Goal: Information Seeking & Learning: Check status

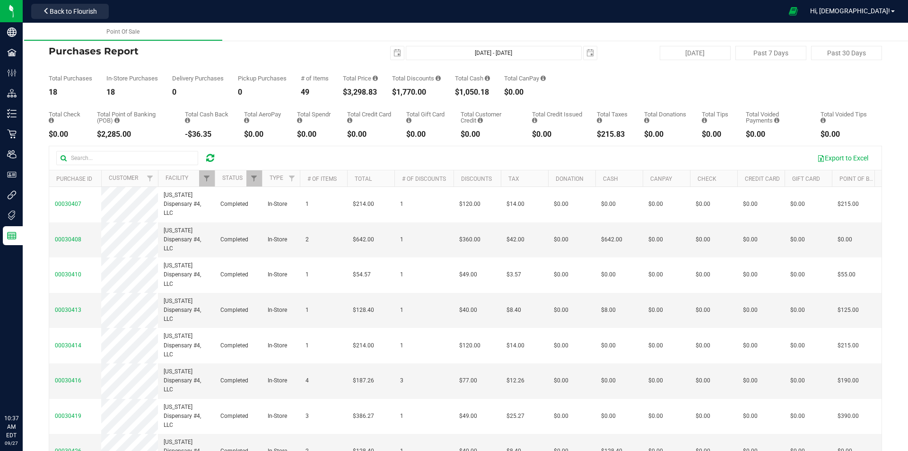
drag, startPoint x: 0, startPoint y: 0, endPoint x: 212, endPoint y: 158, distance: 264.5
click at [214, 161] on div at bounding box center [210, 157] width 15 height 11
click at [212, 158] on icon at bounding box center [210, 157] width 8 height 9
click at [393, 53] on span "select" at bounding box center [397, 53] width 8 height 8
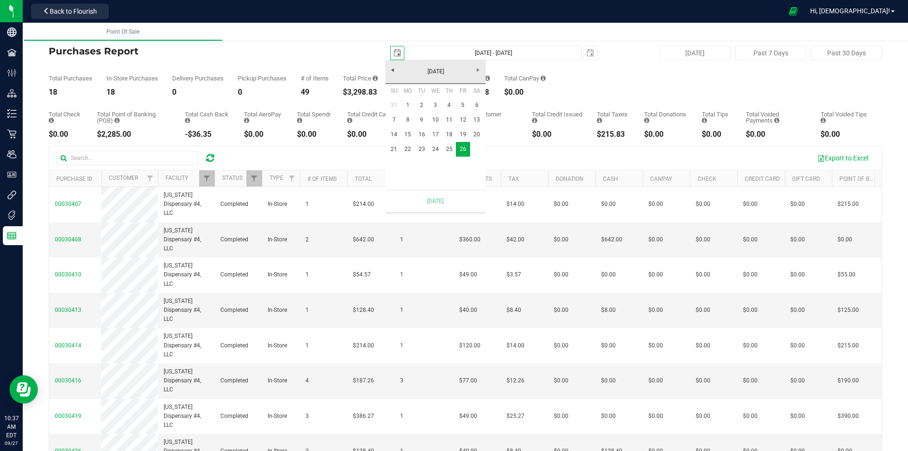
scroll to position [0, 24]
click at [393, 153] on link "21" at bounding box center [394, 149] width 14 height 15
type input "[DATE]"
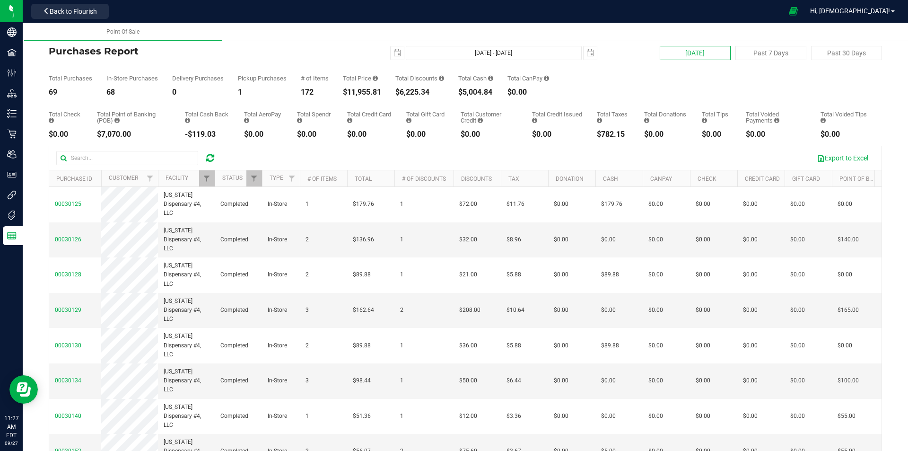
click at [713, 51] on button "[DATE]" at bounding box center [695, 53] width 71 height 14
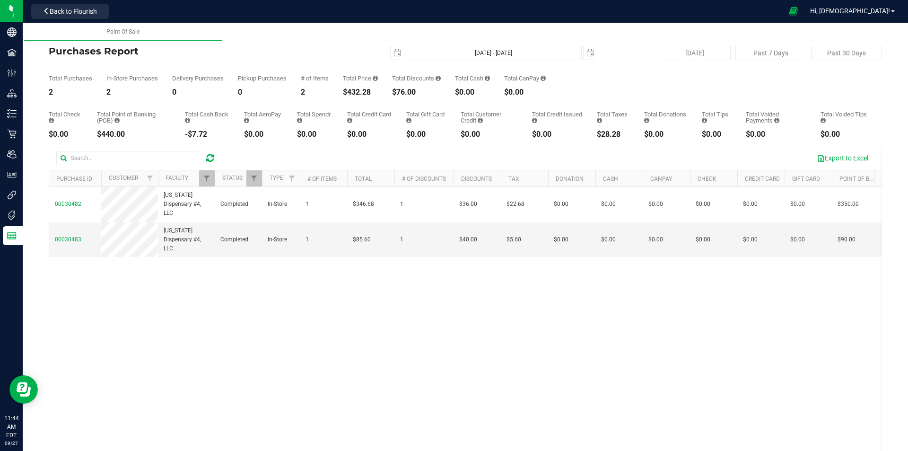
click at [210, 157] on icon at bounding box center [210, 157] width 8 height 9
click at [393, 54] on span "select" at bounding box center [397, 53] width 8 height 8
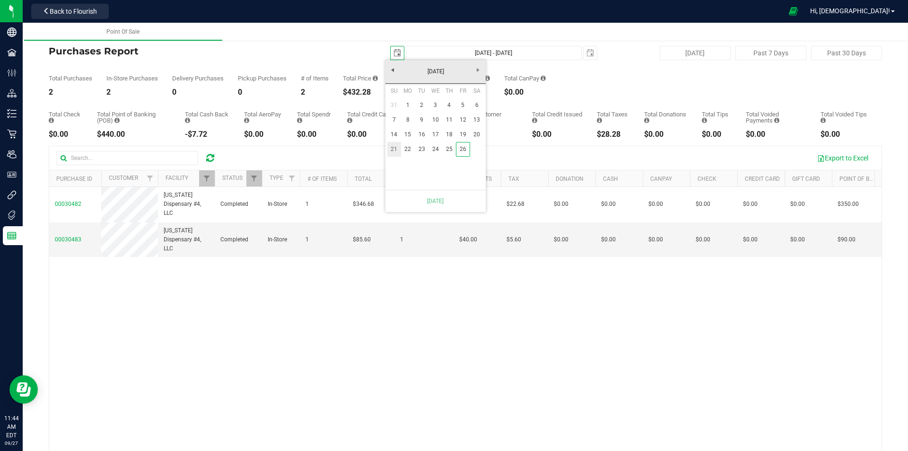
click at [394, 151] on link "21" at bounding box center [394, 149] width 14 height 15
type input "[DATE] - [DATE]"
type input "[DATE]"
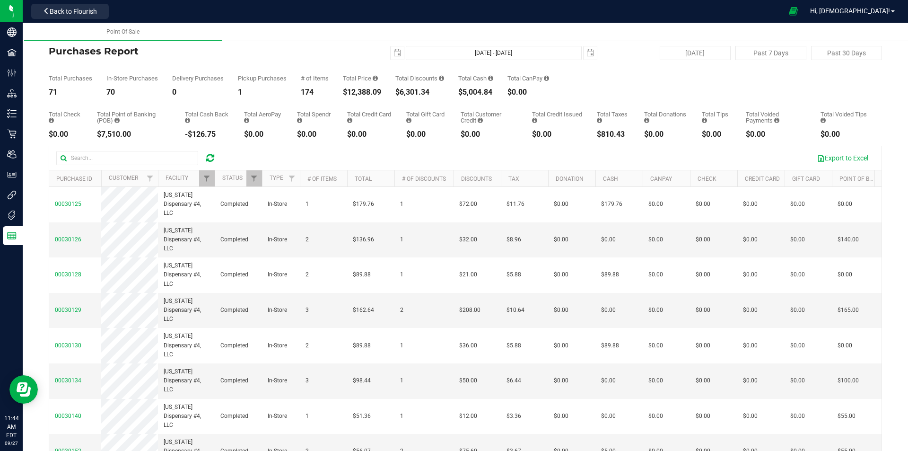
click at [215, 179] on th "Status" at bounding box center [238, 178] width 47 height 17
click at [212, 180] on div at bounding box center [465, 319] width 832 height 347
click at [205, 180] on span "Filter" at bounding box center [207, 178] width 8 height 8
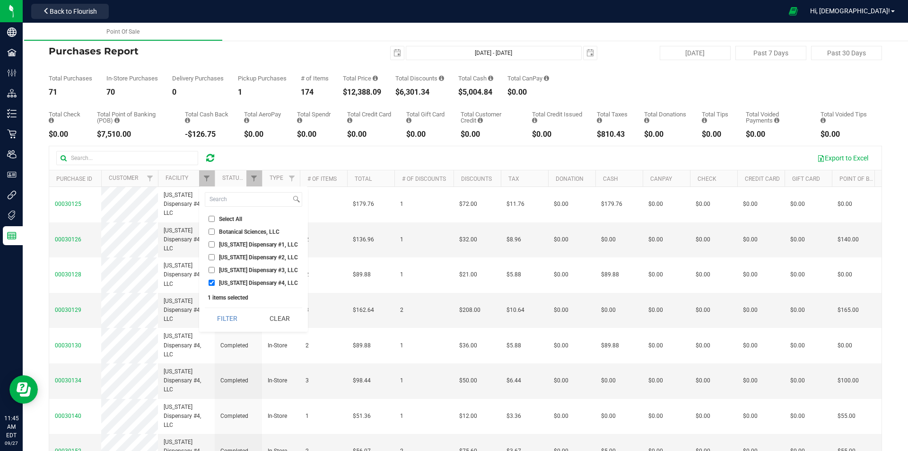
click at [223, 279] on li "[US_STATE] Dispensary #4, LLC" at bounding box center [253, 283] width 97 height 10
click at [226, 286] on li "[US_STATE] Dispensary #4, LLC" at bounding box center [253, 283] width 97 height 10
click at [225, 282] on span "[US_STATE] Dispensary #4, LLC" at bounding box center [258, 283] width 79 height 6
click at [215, 282] on input "[US_STATE] Dispensary #4, LLC" at bounding box center [211, 282] width 6 height 6
checkbox input "false"
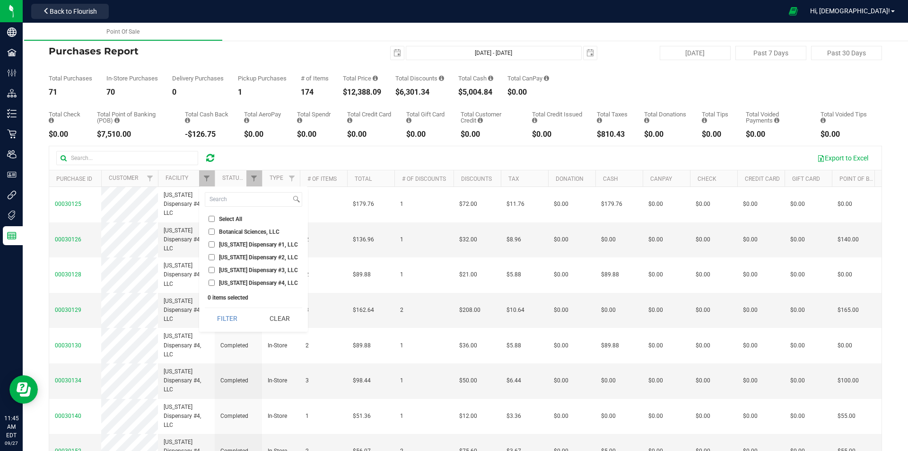
click at [225, 272] on span "[US_STATE] Dispensary #3, LLC" at bounding box center [258, 270] width 79 height 6
click at [215, 272] on input "[US_STATE] Dispensary #3, LLC" at bounding box center [211, 270] width 6 height 6
click at [219, 320] on button "Filter" at bounding box center [227, 318] width 45 height 21
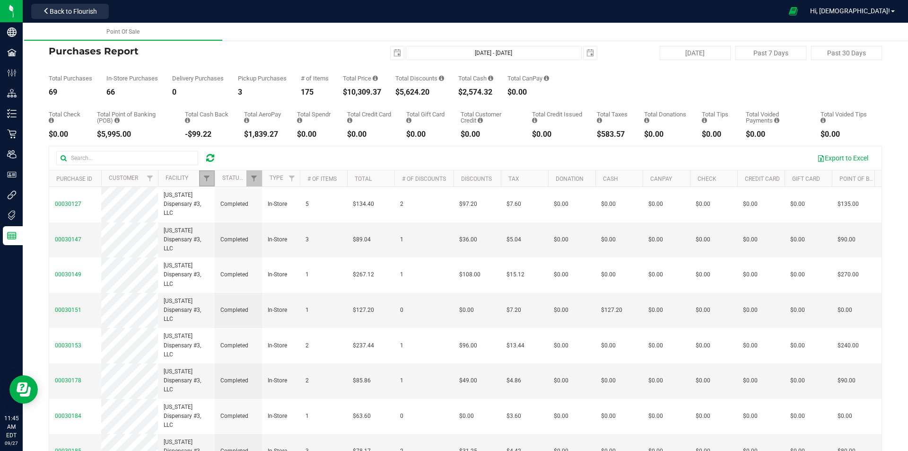
click at [202, 180] on link "Filter" at bounding box center [207, 178] width 16 height 16
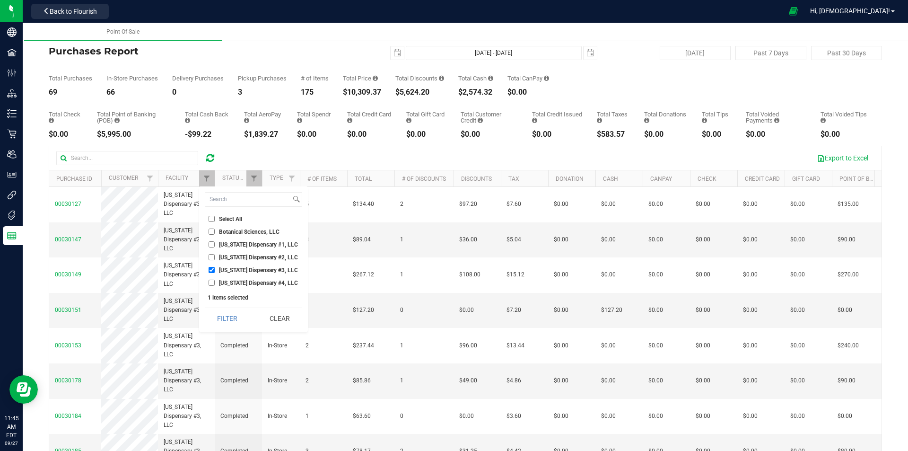
click at [233, 267] on span "[US_STATE] Dispensary #3, LLC" at bounding box center [258, 270] width 79 height 6
click at [215, 267] on input "[US_STATE] Dispensary #3, LLC" at bounding box center [211, 270] width 6 height 6
checkbox input "false"
click at [230, 256] on span "[US_STATE] Dispensary #2, LLC" at bounding box center [258, 257] width 79 height 6
click at [215, 256] on input "[US_STATE] Dispensary #2, LLC" at bounding box center [211, 257] width 6 height 6
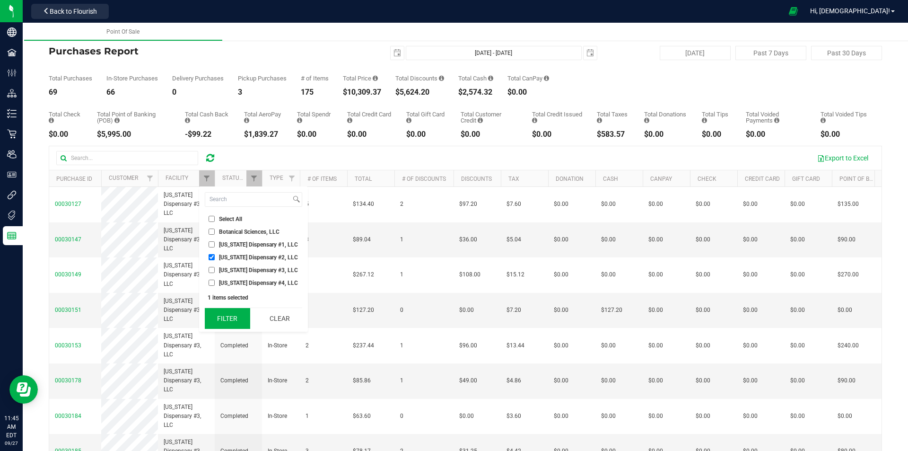
click at [228, 316] on button "Filter" at bounding box center [227, 318] width 45 height 21
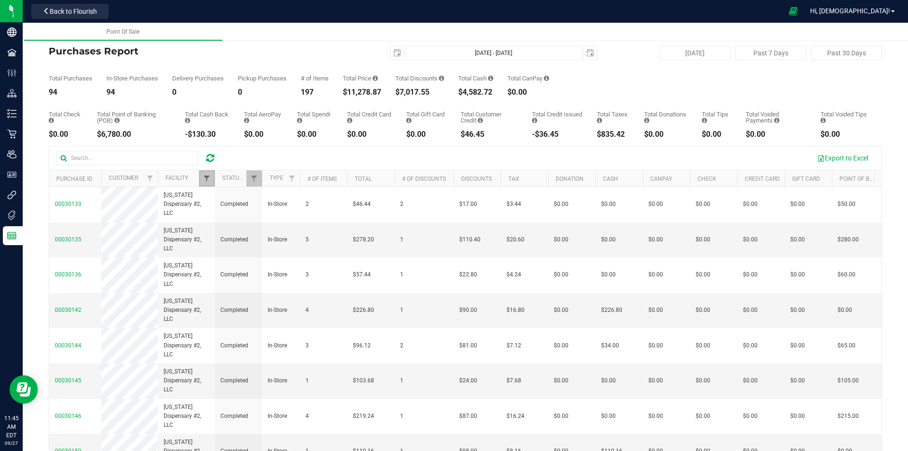
click at [203, 176] on span "Filter" at bounding box center [207, 178] width 8 height 8
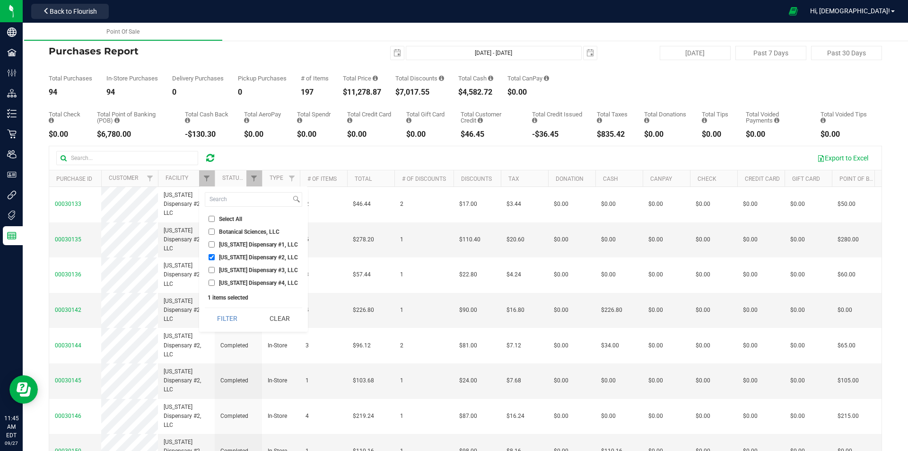
click at [223, 256] on span "[US_STATE] Dispensary #2, LLC" at bounding box center [258, 257] width 79 height 6
click at [215, 256] on input "[US_STATE] Dispensary #2, LLC" at bounding box center [211, 257] width 6 height 6
checkbox input "false"
click at [222, 248] on li "[US_STATE] Dispensary #1, LLC" at bounding box center [253, 244] width 97 height 10
click at [210, 246] on input "[US_STATE] Dispensary #1, LLC" at bounding box center [211, 244] width 6 height 6
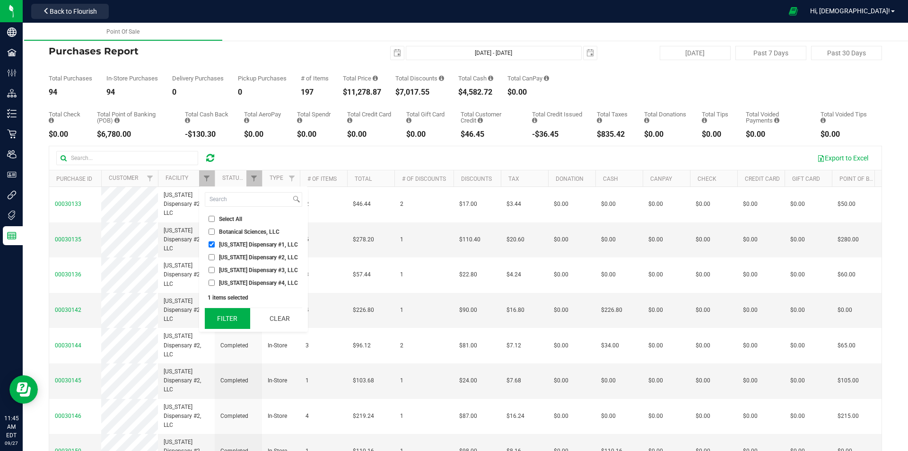
click at [222, 316] on button "Filter" at bounding box center [227, 318] width 45 height 21
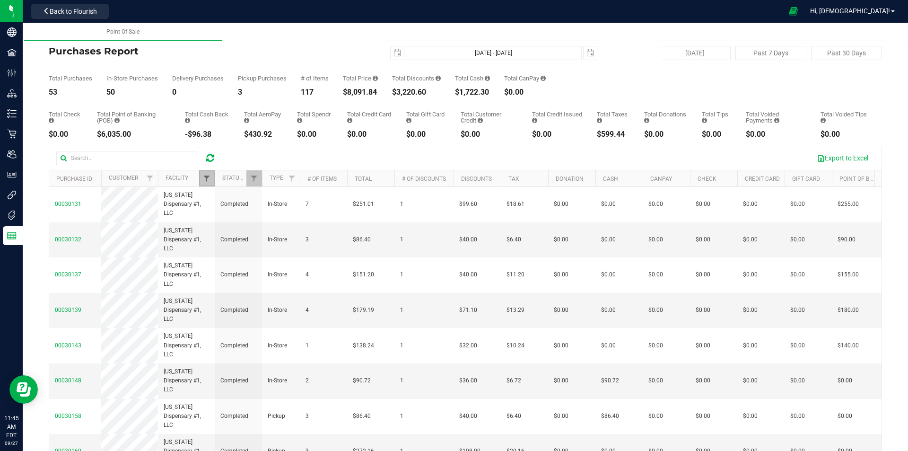
click at [210, 177] on span "Filter" at bounding box center [207, 178] width 8 height 8
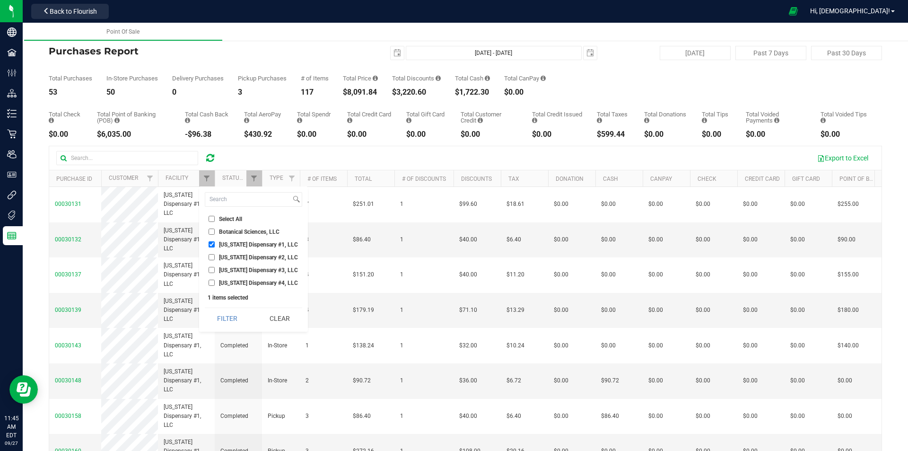
click at [213, 245] on input "[US_STATE] Dispensary #1, LLC" at bounding box center [211, 244] width 6 height 6
checkbox input "false"
click at [211, 279] on input "[US_STATE] Dispensary #4, LLC" at bounding box center [211, 282] width 6 height 6
checkbox input "true"
click at [230, 312] on button "Filter" at bounding box center [227, 318] width 45 height 21
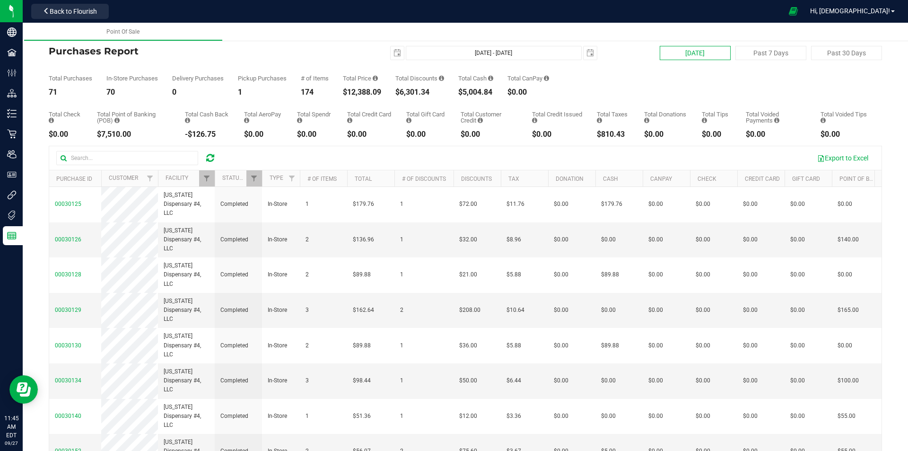
click at [681, 55] on button "[DATE]" at bounding box center [695, 53] width 71 height 14
type input "[DATE] - [DATE]"
type input "[DATE]"
